Goal: Communication & Community: Answer question/provide support

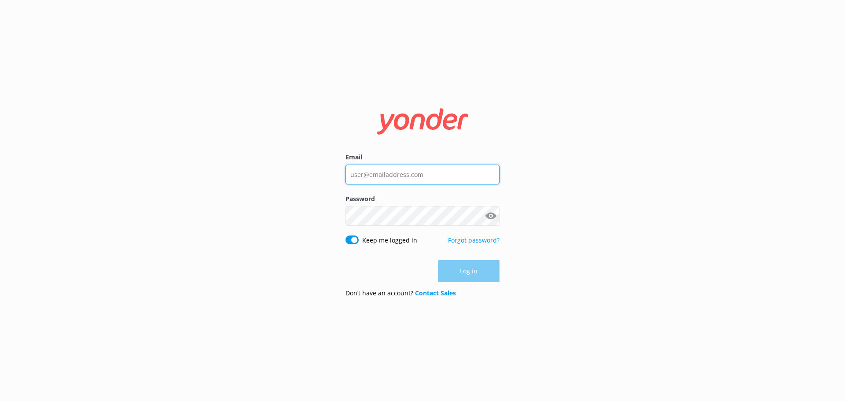
type input "[PERSON_NAME][EMAIL_ADDRESS][DOMAIN_NAME]"
click at [470, 278] on div "Log in" at bounding box center [422, 271] width 154 height 22
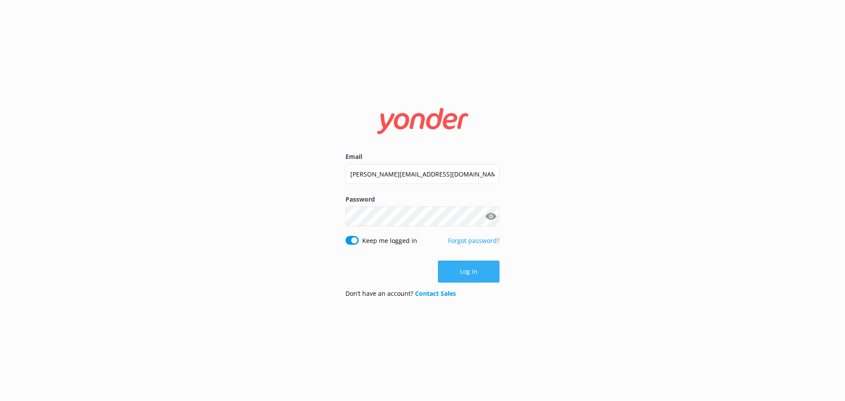
click at [465, 278] on button "Log in" at bounding box center [469, 271] width 62 height 22
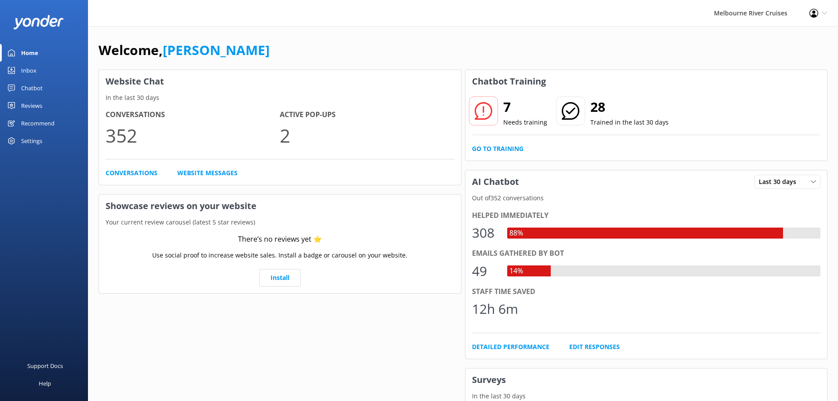
click at [33, 67] on div "Inbox" at bounding box center [28, 71] width 15 height 18
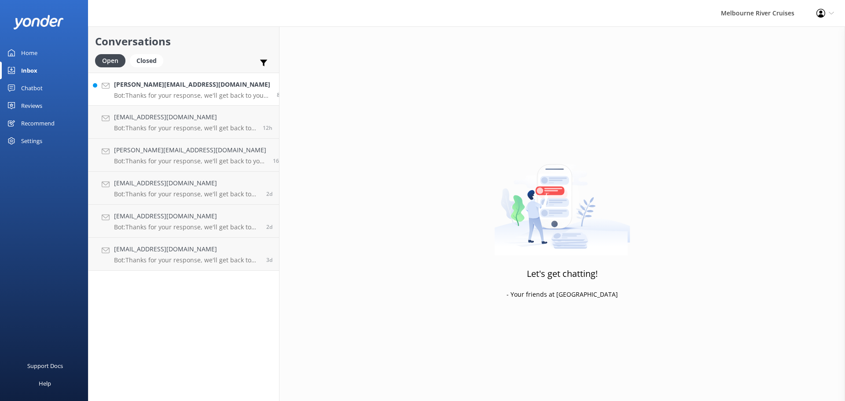
click at [194, 90] on div "[PERSON_NAME][EMAIL_ADDRESS][DOMAIN_NAME] Bot: Thanks for your response, we'll …" at bounding box center [192, 89] width 156 height 19
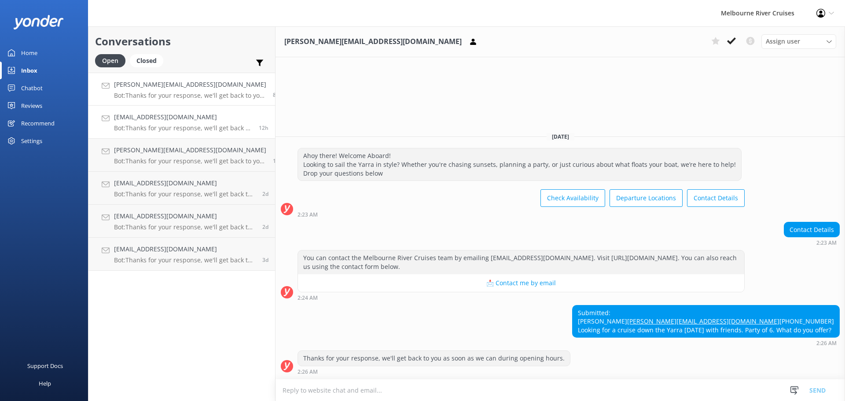
click at [217, 123] on div "[EMAIL_ADDRESS][DOMAIN_NAME] Bot: Thanks for your response, we'll get back to y…" at bounding box center [183, 121] width 138 height 19
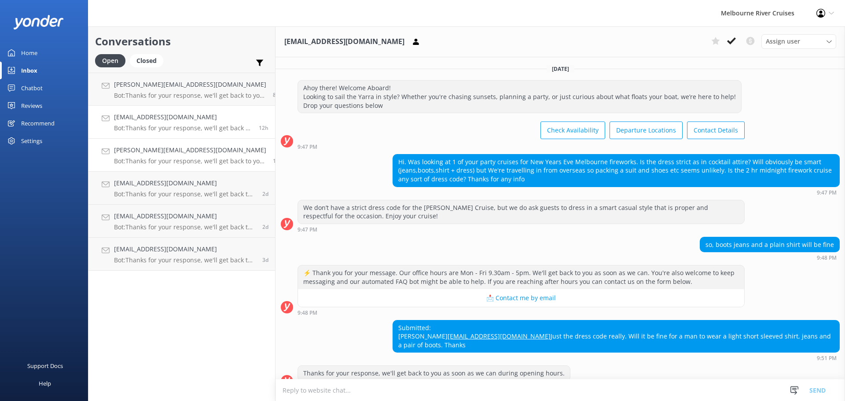
scroll to position [23, 0]
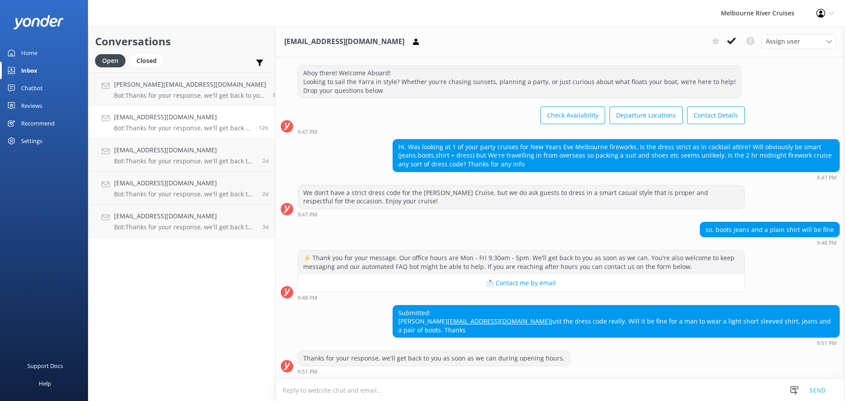
click at [200, 164] on p "Bot: Thanks for your response, we'll get back to you as soon as we can during o…" at bounding box center [185, 161] width 142 height 8
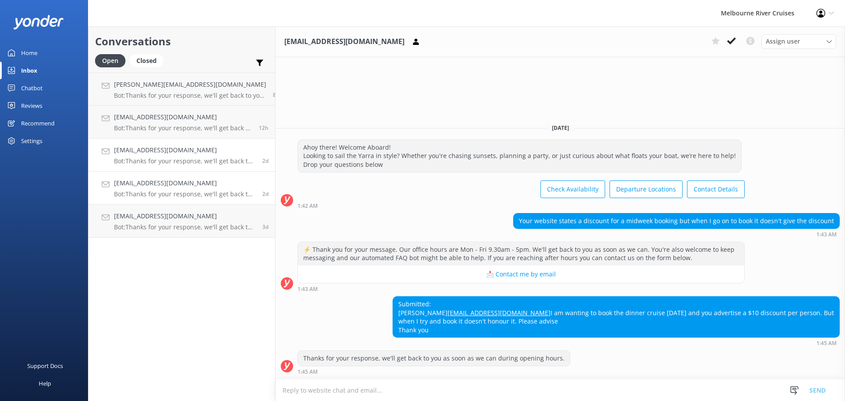
click at [195, 186] on h4 "[EMAIL_ADDRESS][DOMAIN_NAME]" at bounding box center [185, 183] width 142 height 10
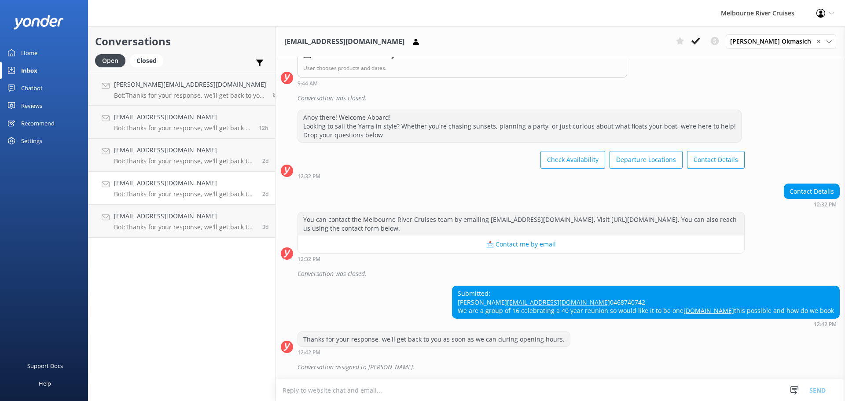
scroll to position [183, 0]
click at [143, 53] on div "Conversations Open Closed Important Converted Assigned to me Unassigned" at bounding box center [181, 49] width 187 height 46
click at [145, 55] on div "Closed" at bounding box center [146, 60] width 33 height 13
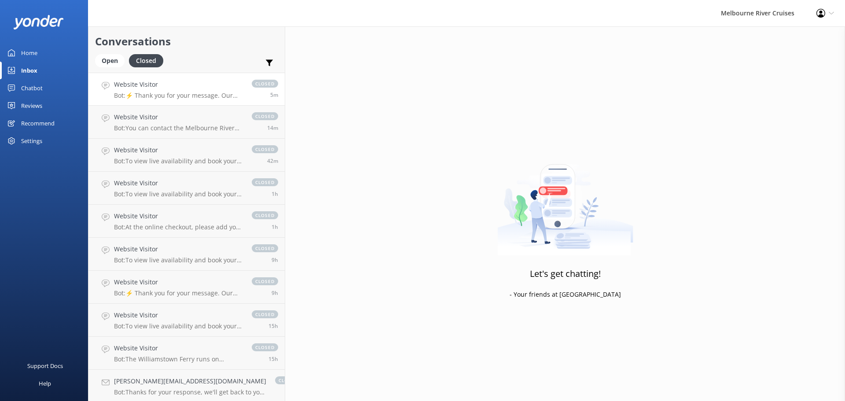
click at [157, 99] on p "Bot: ⚡ Thank you for your message. Our office hours are Mon - Fri 9.30am - 5pm.…" at bounding box center [178, 95] width 129 height 8
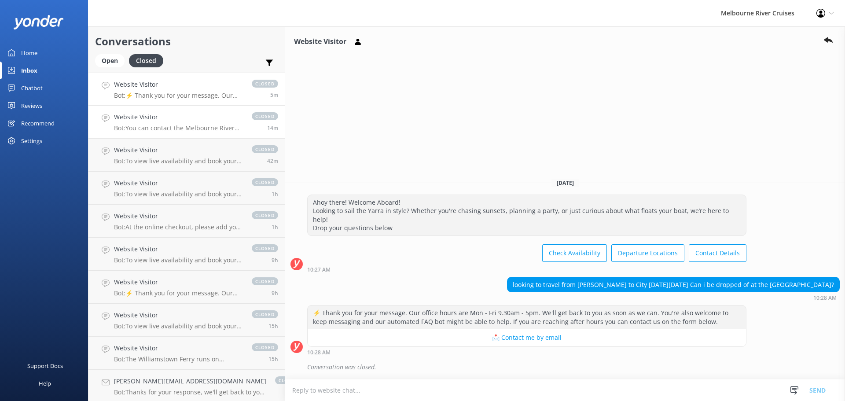
click at [154, 132] on link "Website Visitor Bot: You can contact the Melbourne River Cruises team by emaili…" at bounding box center [186, 122] width 196 height 33
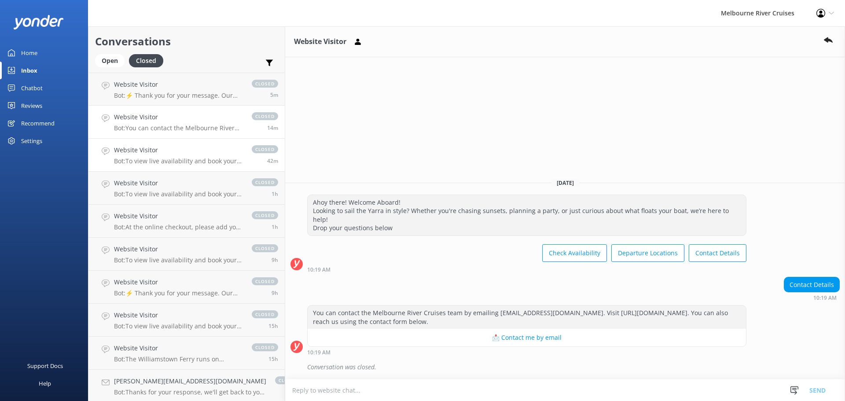
click at [164, 161] on p "Bot: To view live availability and book your Melbourne River Cruise experience,…" at bounding box center [178, 161] width 129 height 8
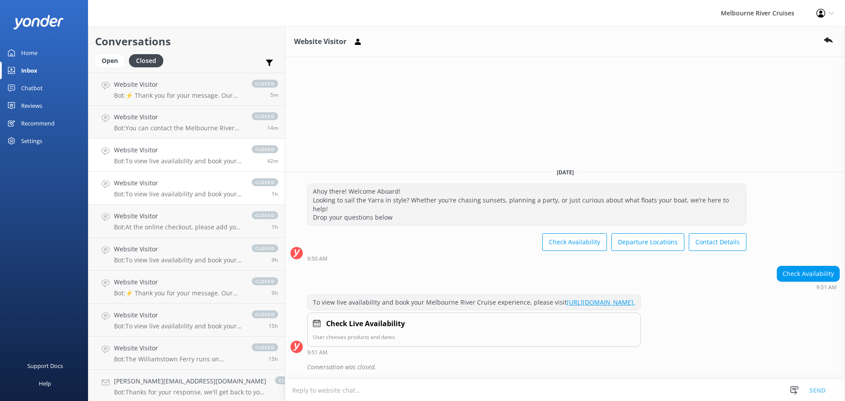
click at [170, 196] on p "Bot: To view live availability and book your Melbourne River Cruise experience,…" at bounding box center [178, 194] width 129 height 8
click at [179, 225] on p "Bot: At the online checkout, please add your gift voucher code in the box that …" at bounding box center [178, 227] width 129 height 8
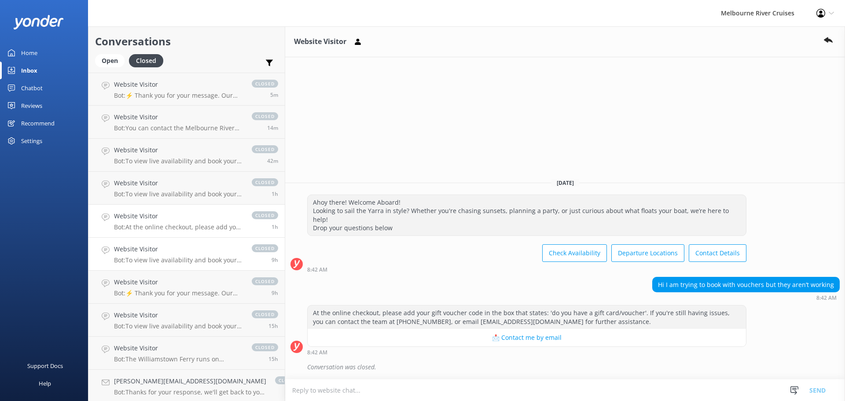
click at [175, 253] on h4 "Website Visitor" at bounding box center [178, 249] width 129 height 10
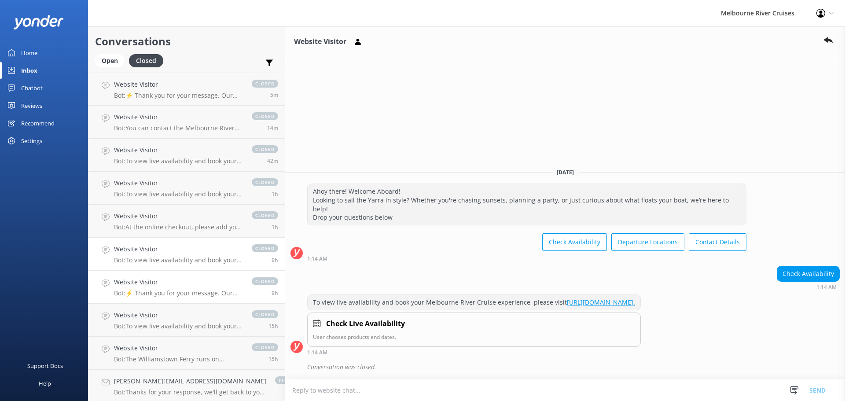
click at [173, 289] on p "Bot: ⚡ Thank you for your message. Our office hours are Mon - Fri 9.30am - 5pm.…" at bounding box center [178, 293] width 129 height 8
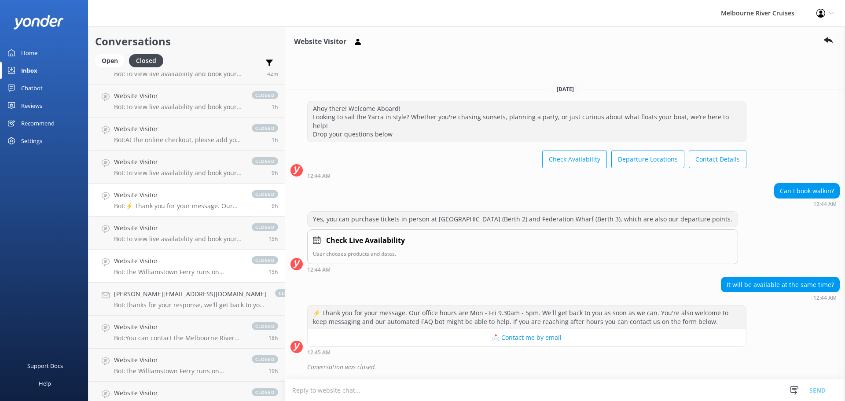
scroll to position [88, 0]
click at [179, 267] on p "Bot: The Williamstown Ferry runs on weekends, and some public holidays, with da…" at bounding box center [178, 271] width 129 height 8
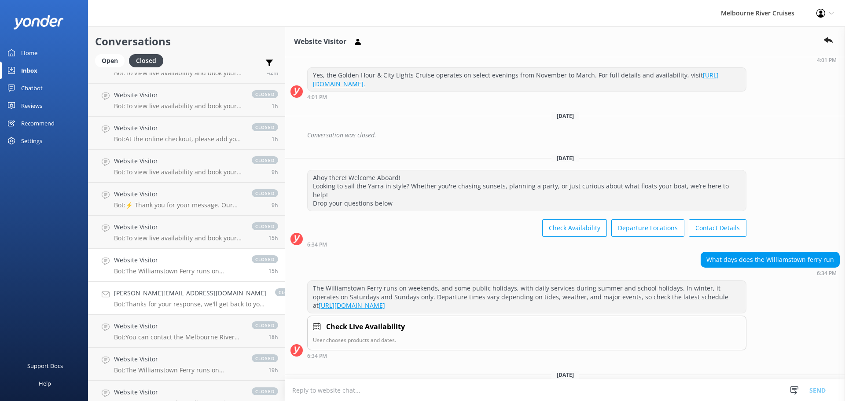
scroll to position [132, 0]
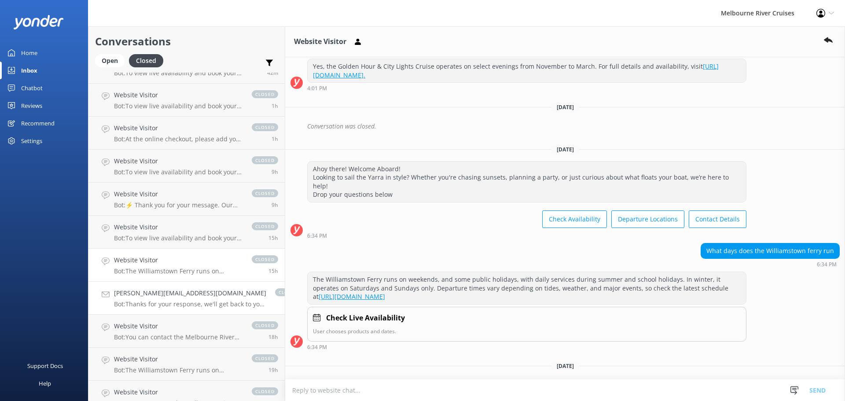
click at [176, 309] on link "[PERSON_NAME][EMAIL_ADDRESS][DOMAIN_NAME] Bot: Thanks for your response, we'll …" at bounding box center [186, 298] width 196 height 33
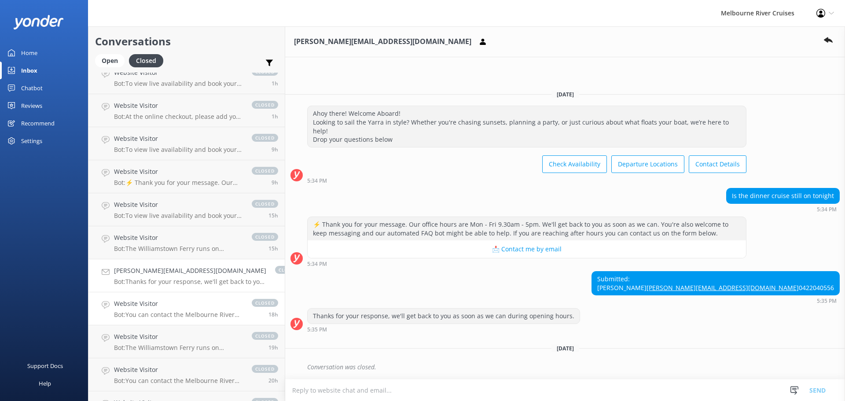
scroll to position [132, 0]
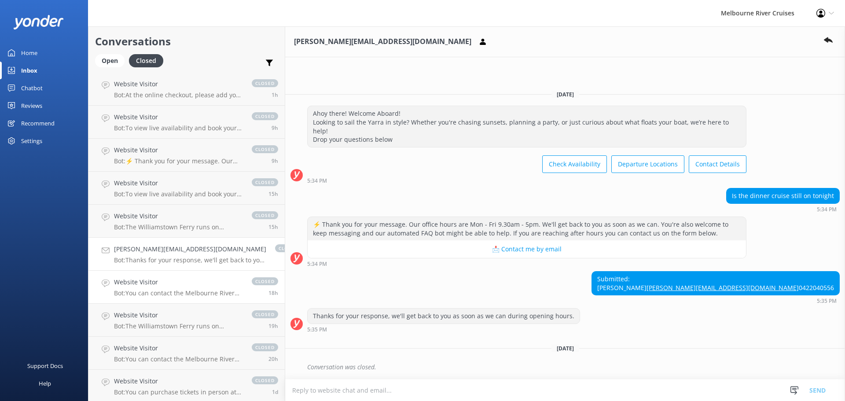
click at [174, 301] on link "Website Visitor Bot: You can contact the Melbourne River Cruises team by emaili…" at bounding box center [186, 287] width 196 height 33
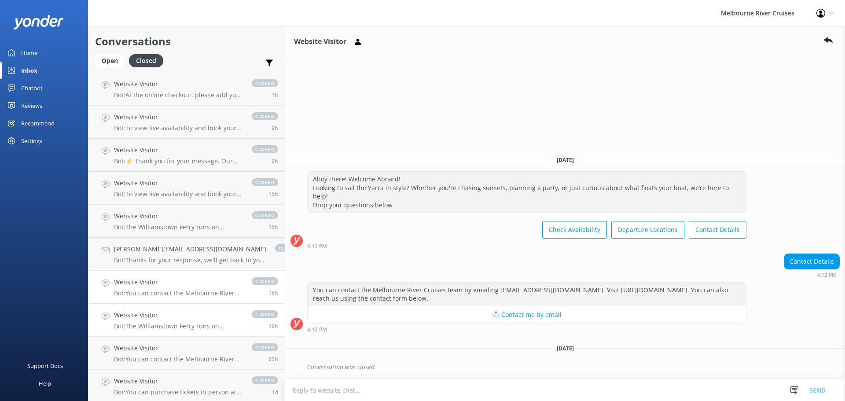
click at [179, 324] on p "Bot: The Williamstown Ferry runs on weekends, and some public holidays, with da…" at bounding box center [178, 326] width 129 height 8
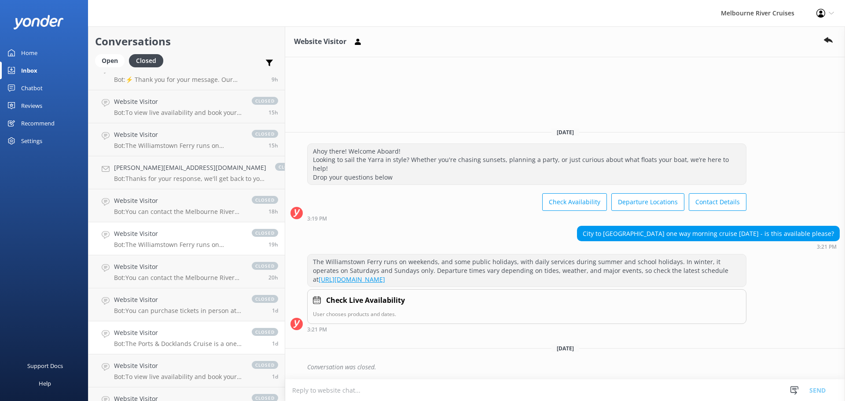
scroll to position [220, 0]
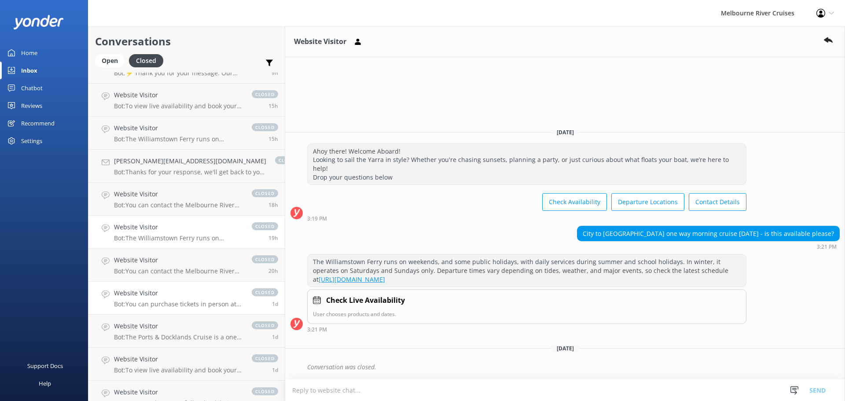
click at [169, 294] on h4 "Website Visitor" at bounding box center [178, 293] width 129 height 10
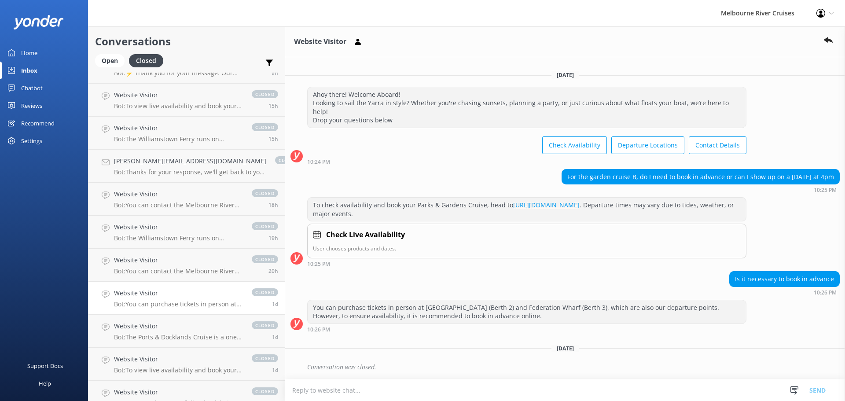
scroll to position [264, 0]
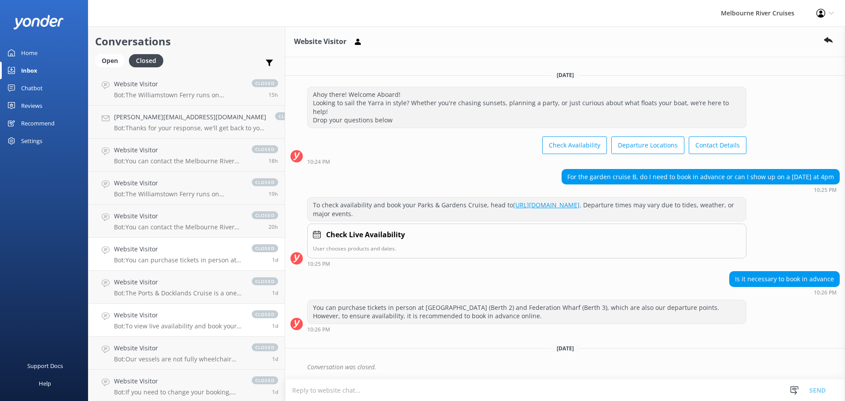
click at [174, 311] on h4 "Website Visitor" at bounding box center [178, 315] width 129 height 10
